Goal: Task Accomplishment & Management: Manage account settings

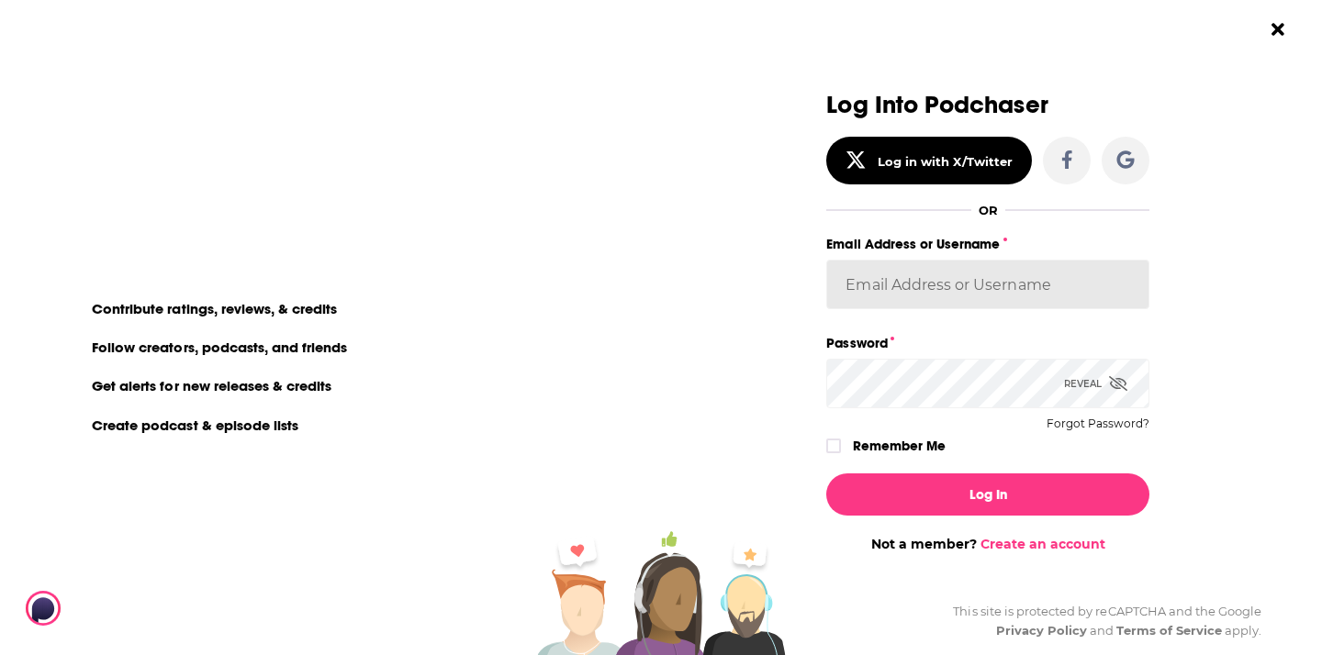
click at [909, 303] on input "Email Address or Username" at bounding box center [987, 285] width 323 height 50
click at [952, 297] on input "Email Address or Username" at bounding box center [987, 285] width 323 height 50
click at [0, 364] on com-1password-button at bounding box center [0, 364] width 0 height 0
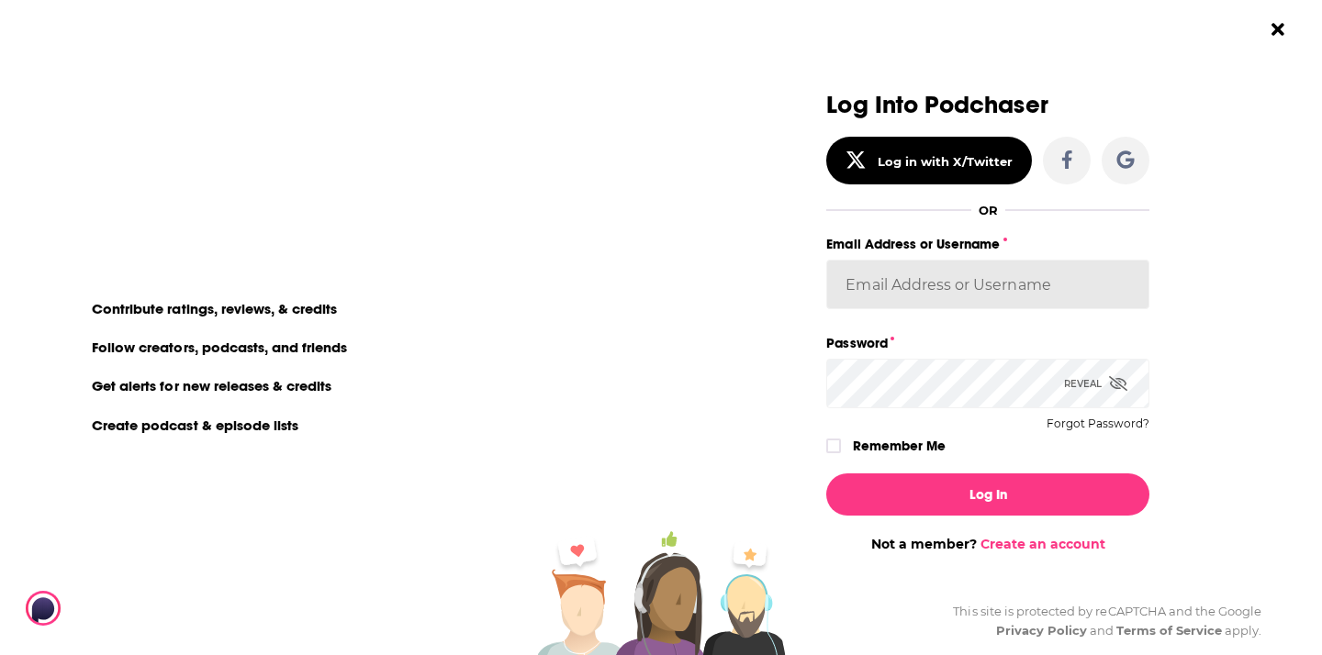
click at [0, 364] on com-1password-button at bounding box center [0, 364] width 0 height 0
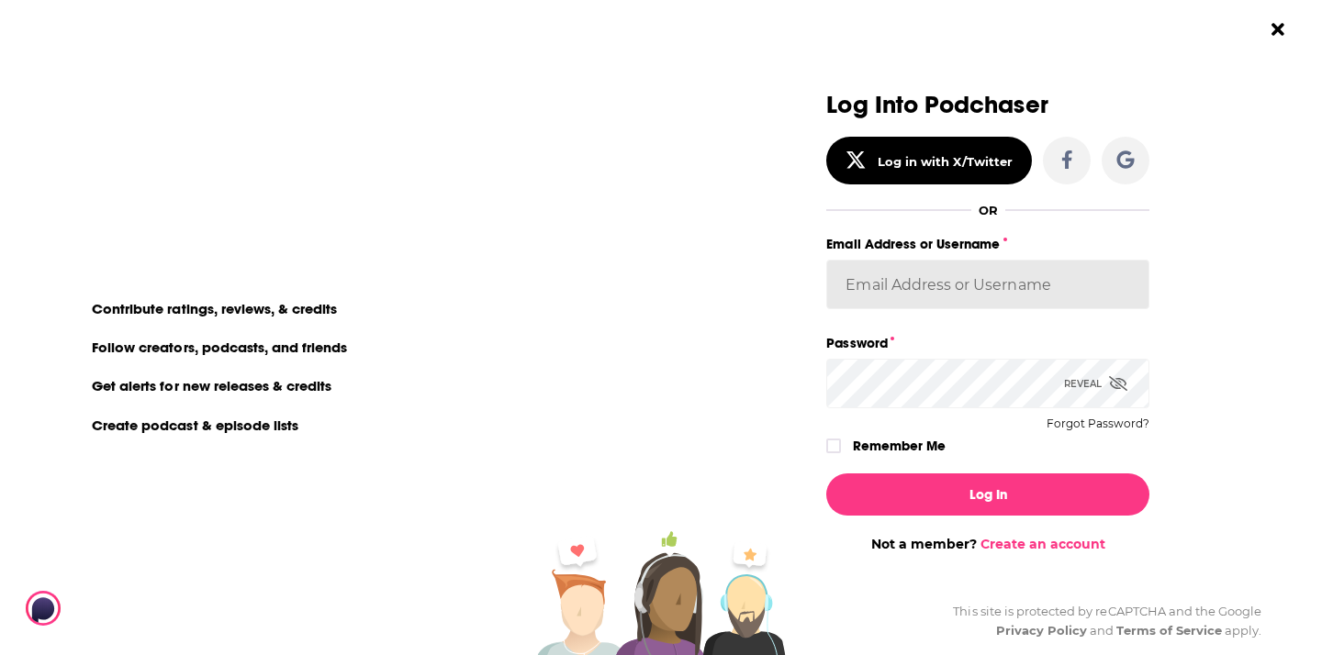
click at [0, 364] on com-1password-button at bounding box center [0, 364] width 0 height 0
click at [1187, 305] on div "Log Into Podchaser Log in with X/Twitter OR Email Address or Username Password …" at bounding box center [988, 322] width 430 height 461
click at [1247, 308] on div "Log Into Podchaser Log in with X/Twitter OR Email Address or Username Password …" at bounding box center [998, 327] width 648 height 655
click at [860, 312] on div "Email Address or Username" at bounding box center [987, 281] width 323 height 99
click at [861, 287] on input "Email Address or Username" at bounding box center [987, 285] width 323 height 50
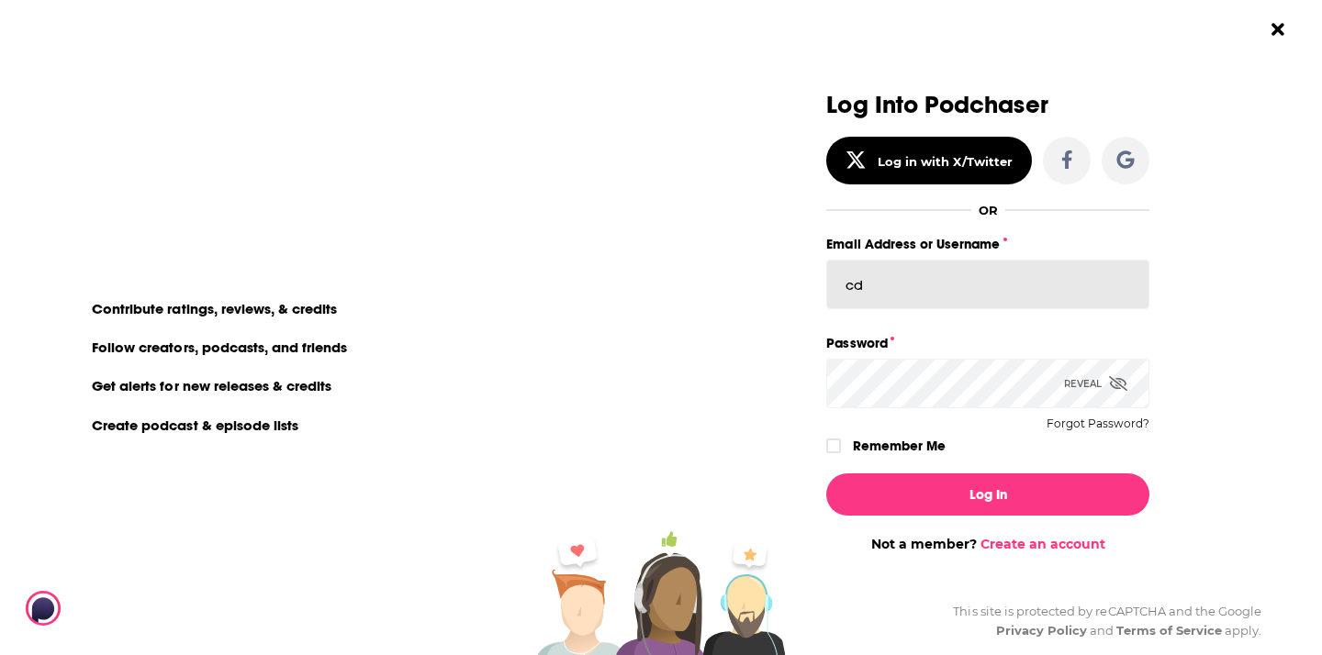
type input "c"
click at [0, 364] on com-1password-button at bounding box center [0, 364] width 0 height 0
type input "\"
click at [982, 287] on input "\" at bounding box center [987, 285] width 323 height 50
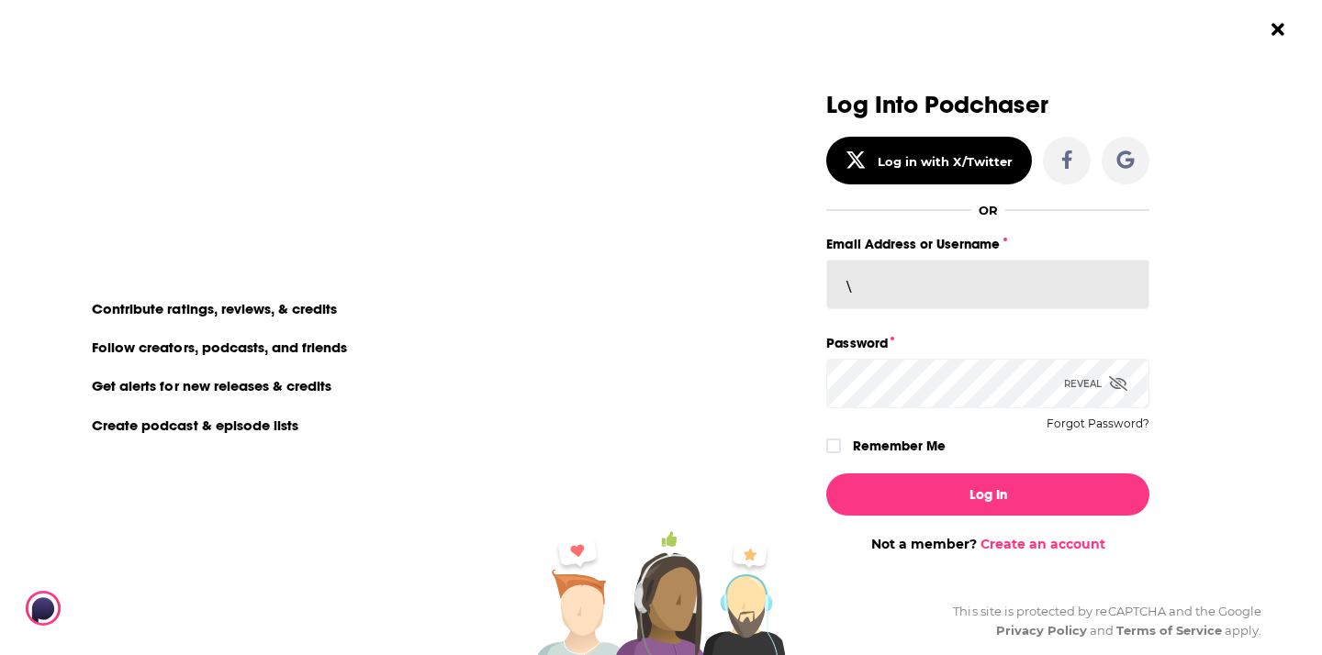
click at [962, 269] on input "\" at bounding box center [987, 285] width 323 height 50
type input "[EMAIL_ADDRESS][DOMAIN_NAME]"
